Goal: Check status: Check status

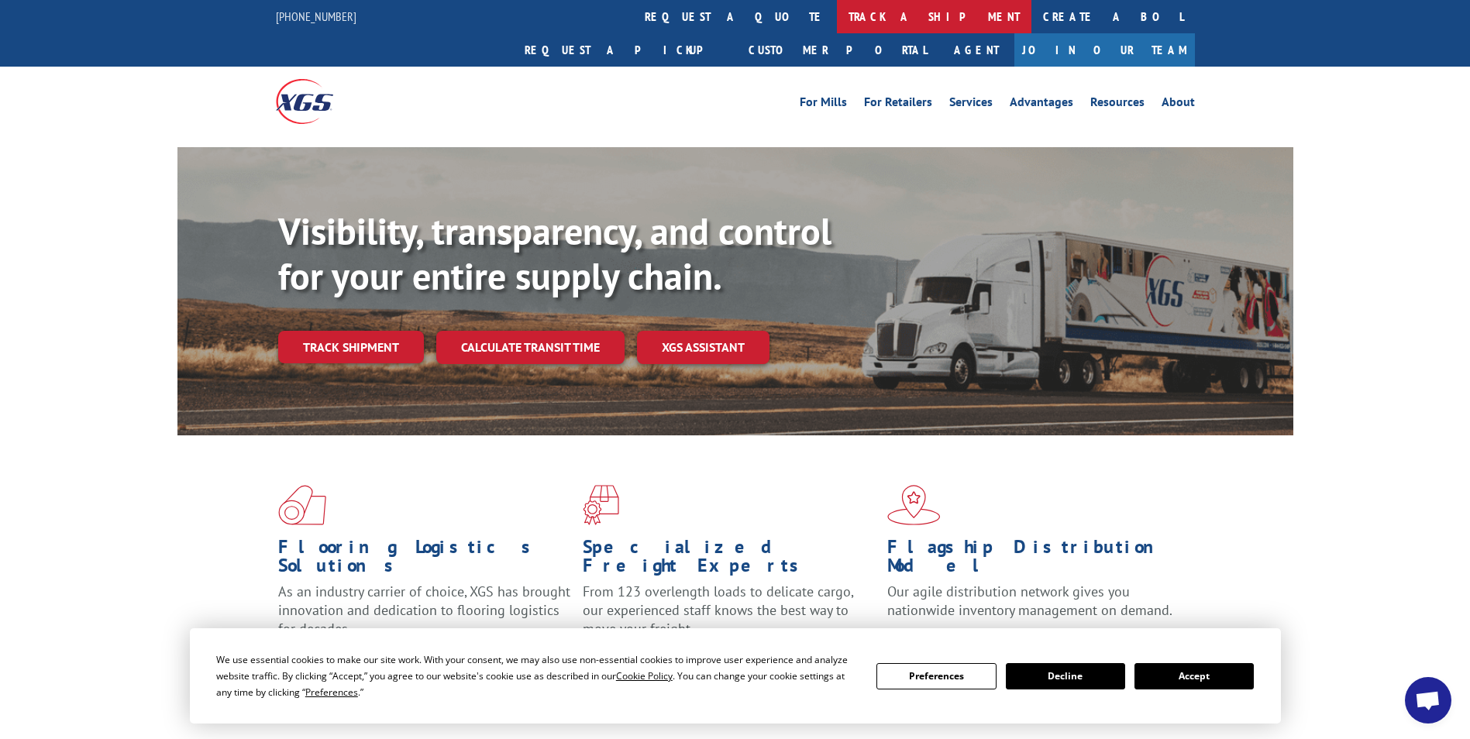
click at [837, 15] on link "track a shipment" at bounding box center [934, 16] width 194 height 33
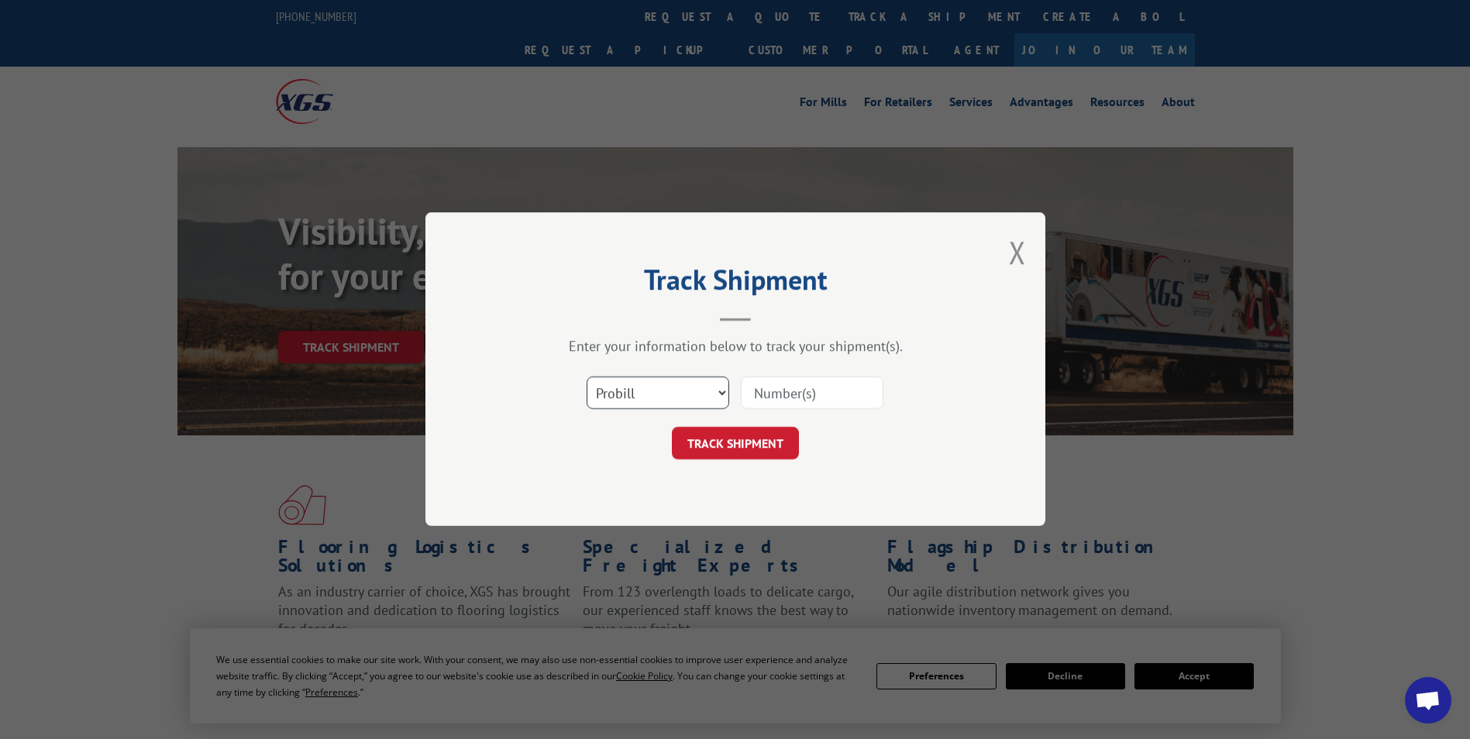
click at [681, 377] on select "Select category... Probill BOL PO" at bounding box center [657, 393] width 143 height 33
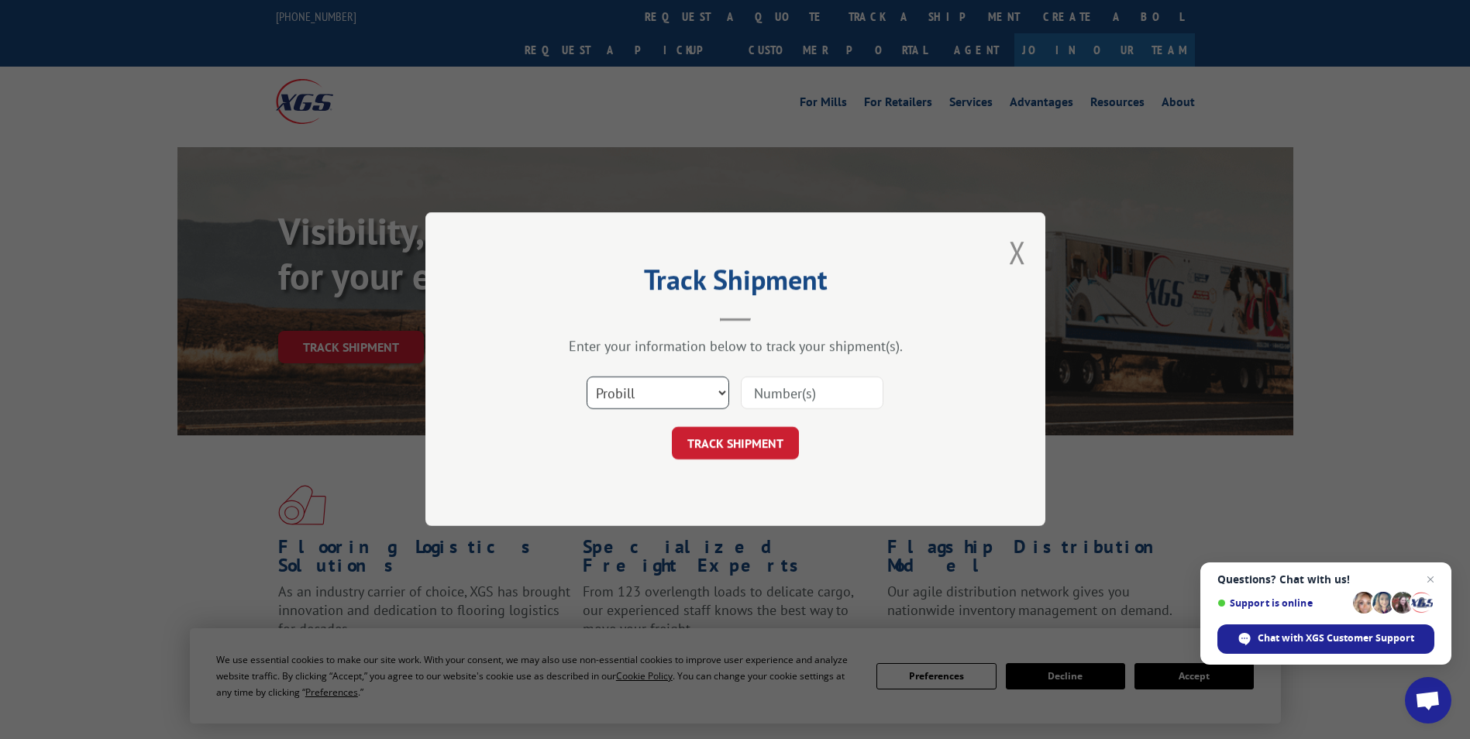
select select "po"
click at [586, 377] on select "Select category... Probill BOL PO" at bounding box center [657, 393] width 143 height 33
click at [819, 397] on input at bounding box center [812, 393] width 143 height 33
type input "41546933"
click at [672, 428] on button "TRACK SHIPMENT" at bounding box center [735, 444] width 127 height 33
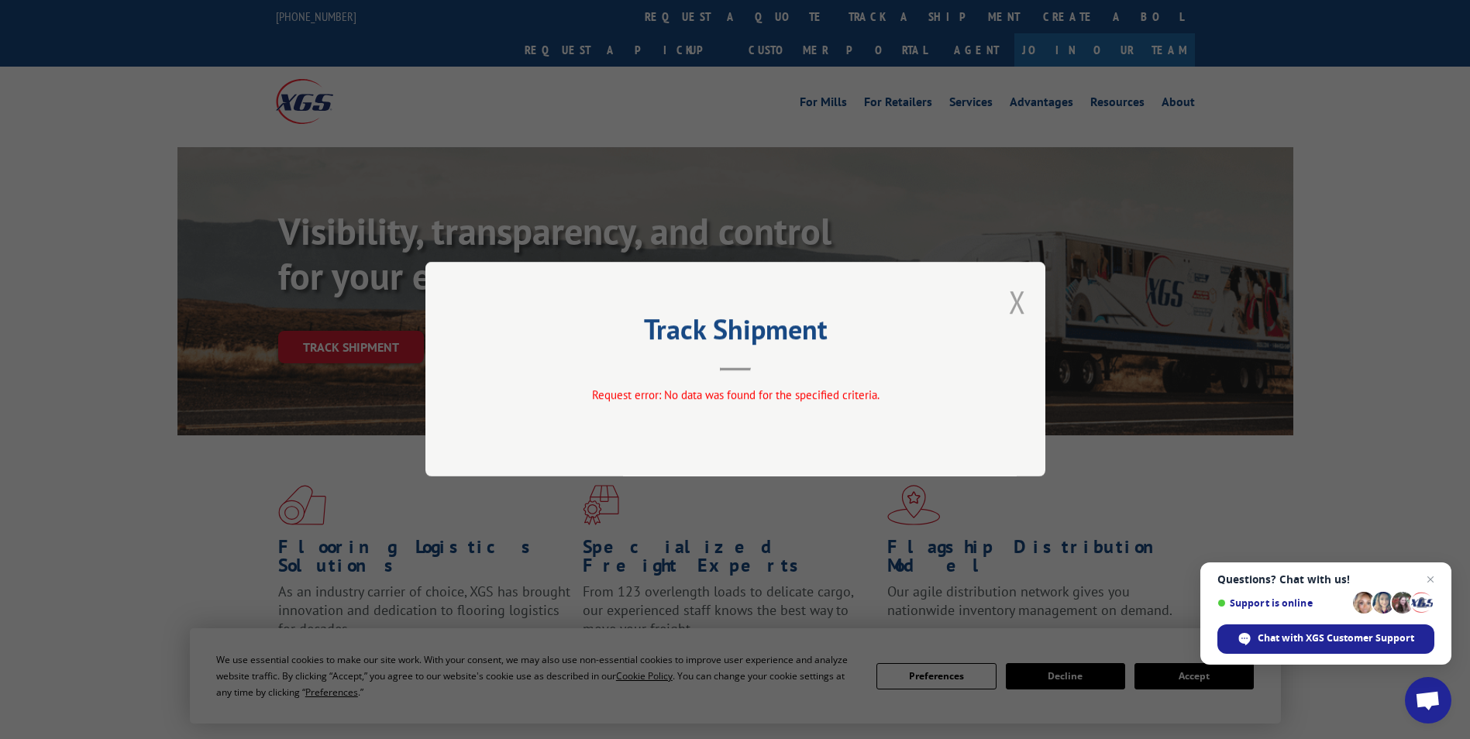
click at [1013, 300] on button "Close modal" at bounding box center [1017, 301] width 17 height 41
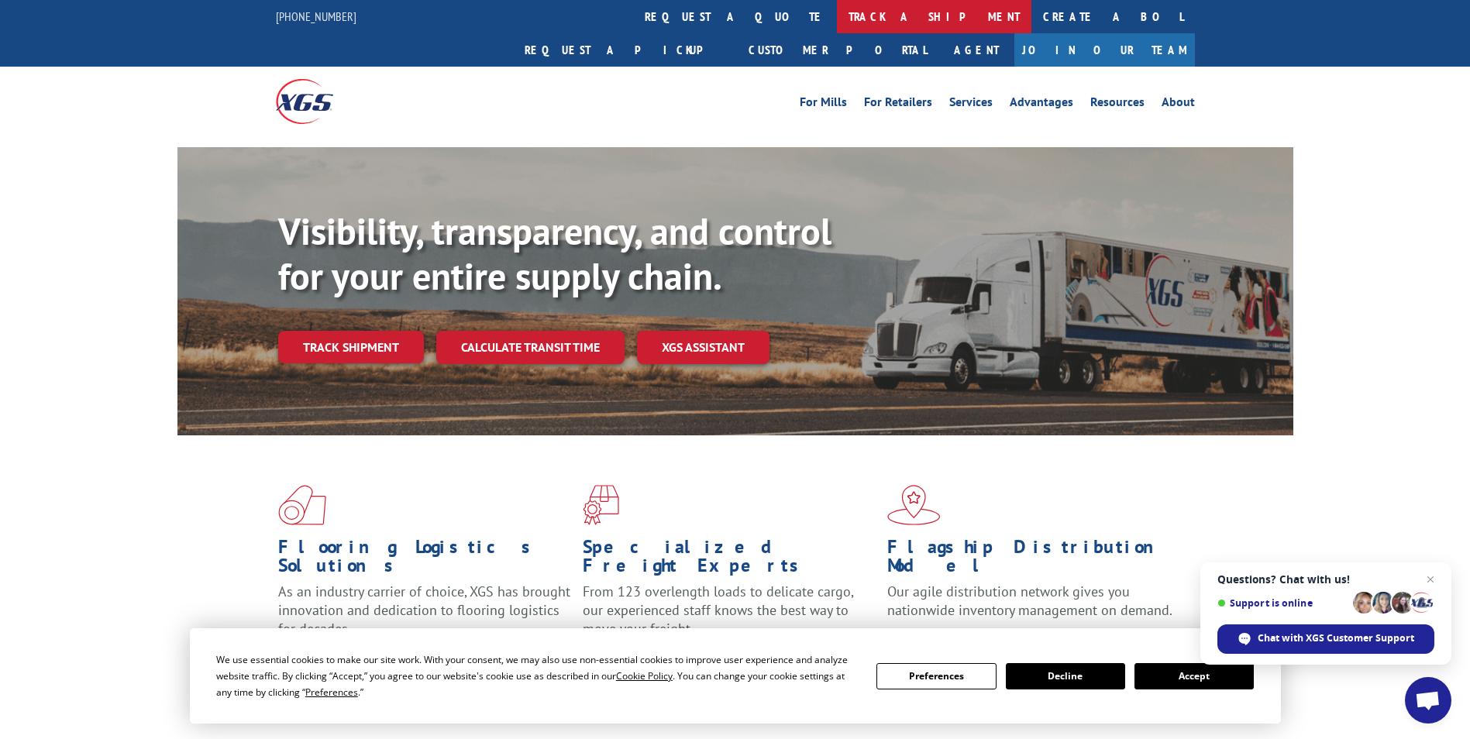
click at [837, 16] on link "track a shipment" at bounding box center [934, 16] width 194 height 33
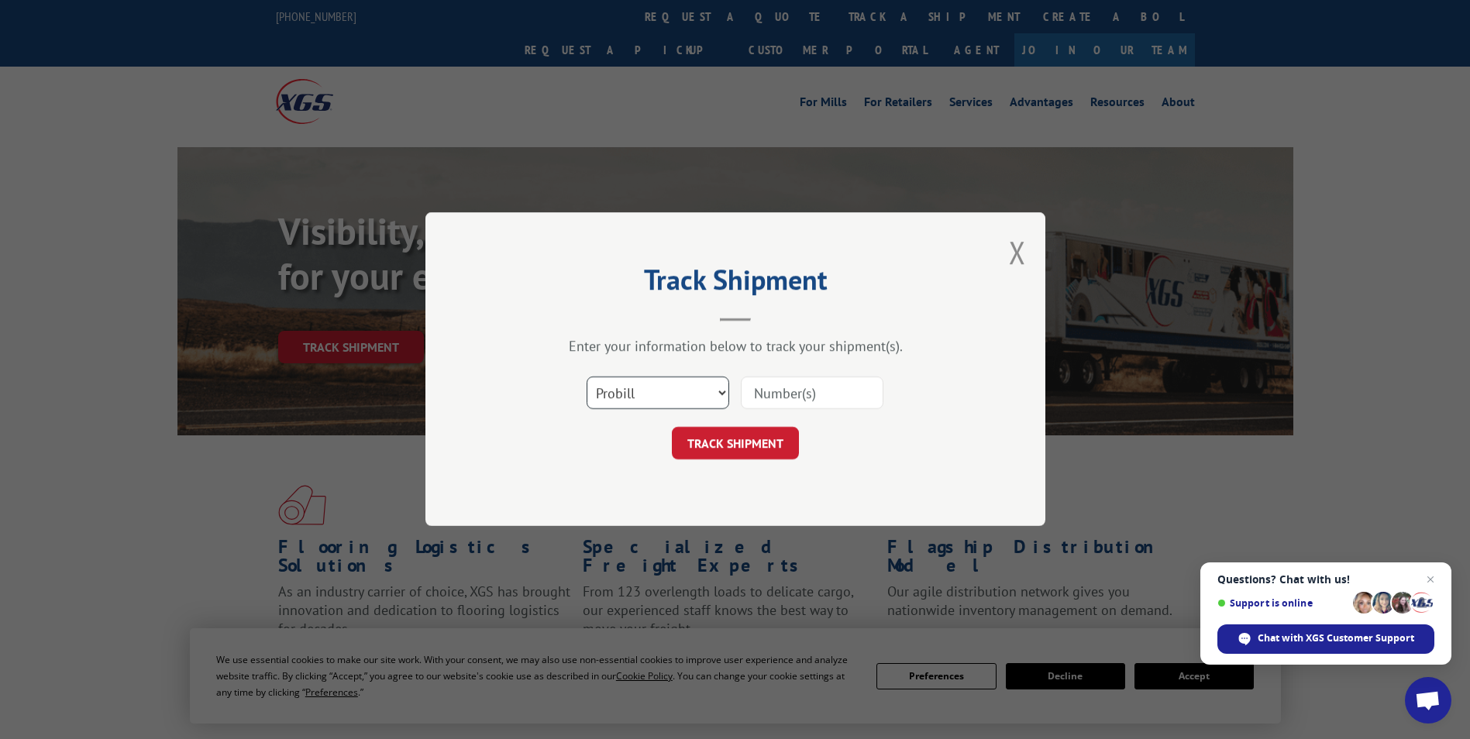
click at [685, 383] on select "Select category... Probill BOL PO" at bounding box center [657, 393] width 143 height 33
select select "bol"
click at [586, 377] on select "Select category... Probill BOL PO" at bounding box center [657, 393] width 143 height 33
click at [793, 397] on input at bounding box center [812, 393] width 143 height 33
paste input "6018533"
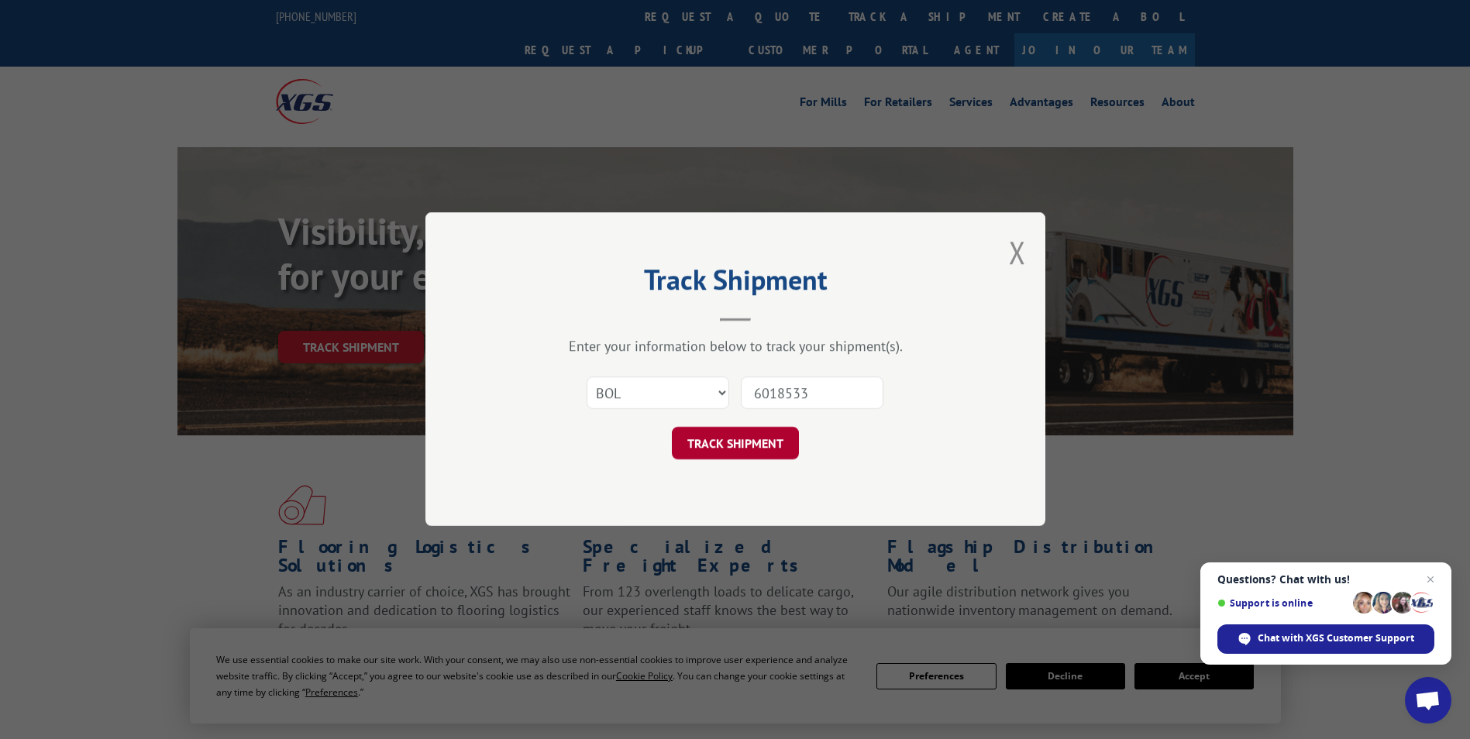
type input "6018533"
click at [744, 440] on button "TRACK SHIPMENT" at bounding box center [735, 444] width 127 height 33
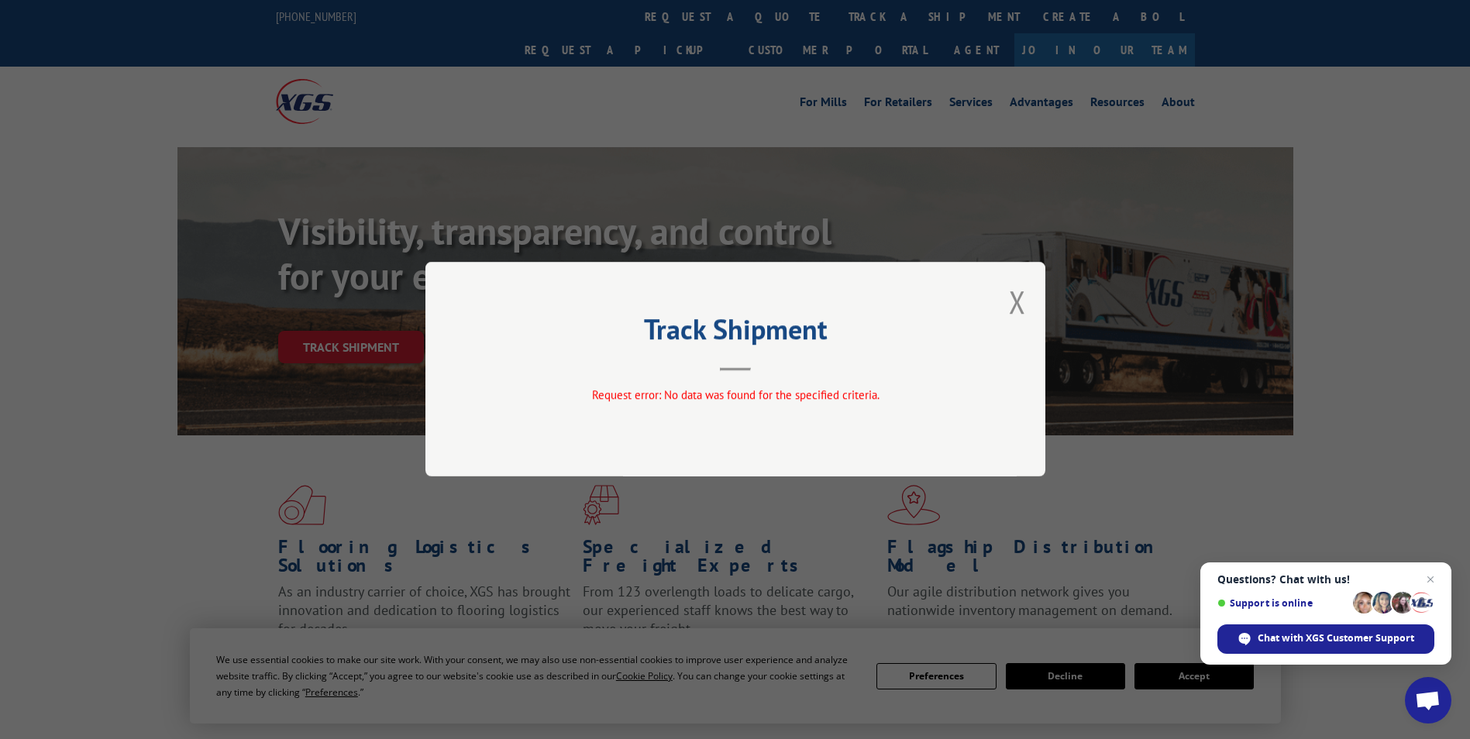
click at [1016, 303] on button "Close modal" at bounding box center [1017, 301] width 17 height 41
